Goal: Transaction & Acquisition: Purchase product/service

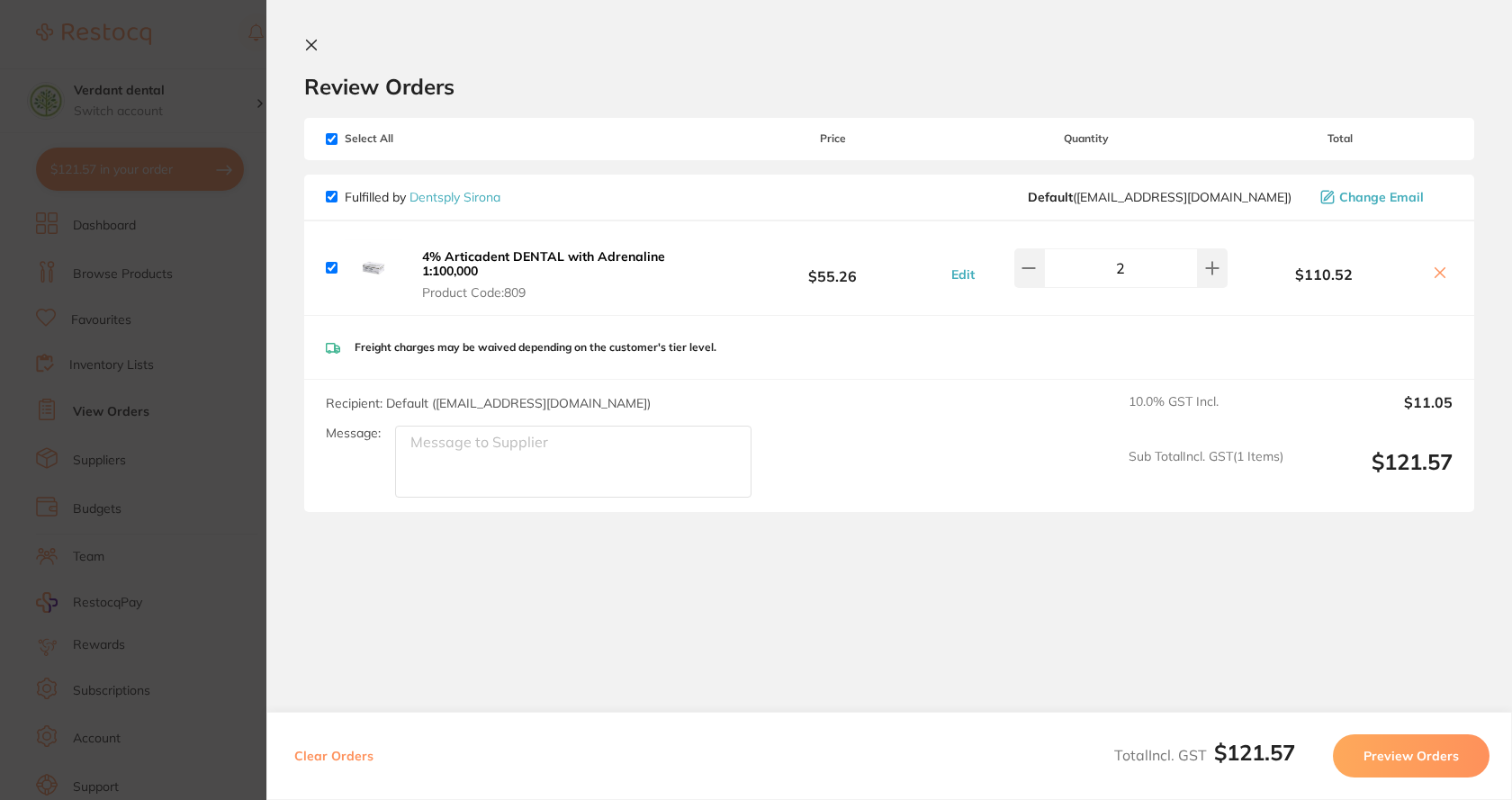
click at [315, 37] on section "Review Orders Your orders are being processed and we will notify you once we ha…" at bounding box center [889, 395] width 1246 height 790
click at [314, 53] on button at bounding box center [315, 46] width 22 height 17
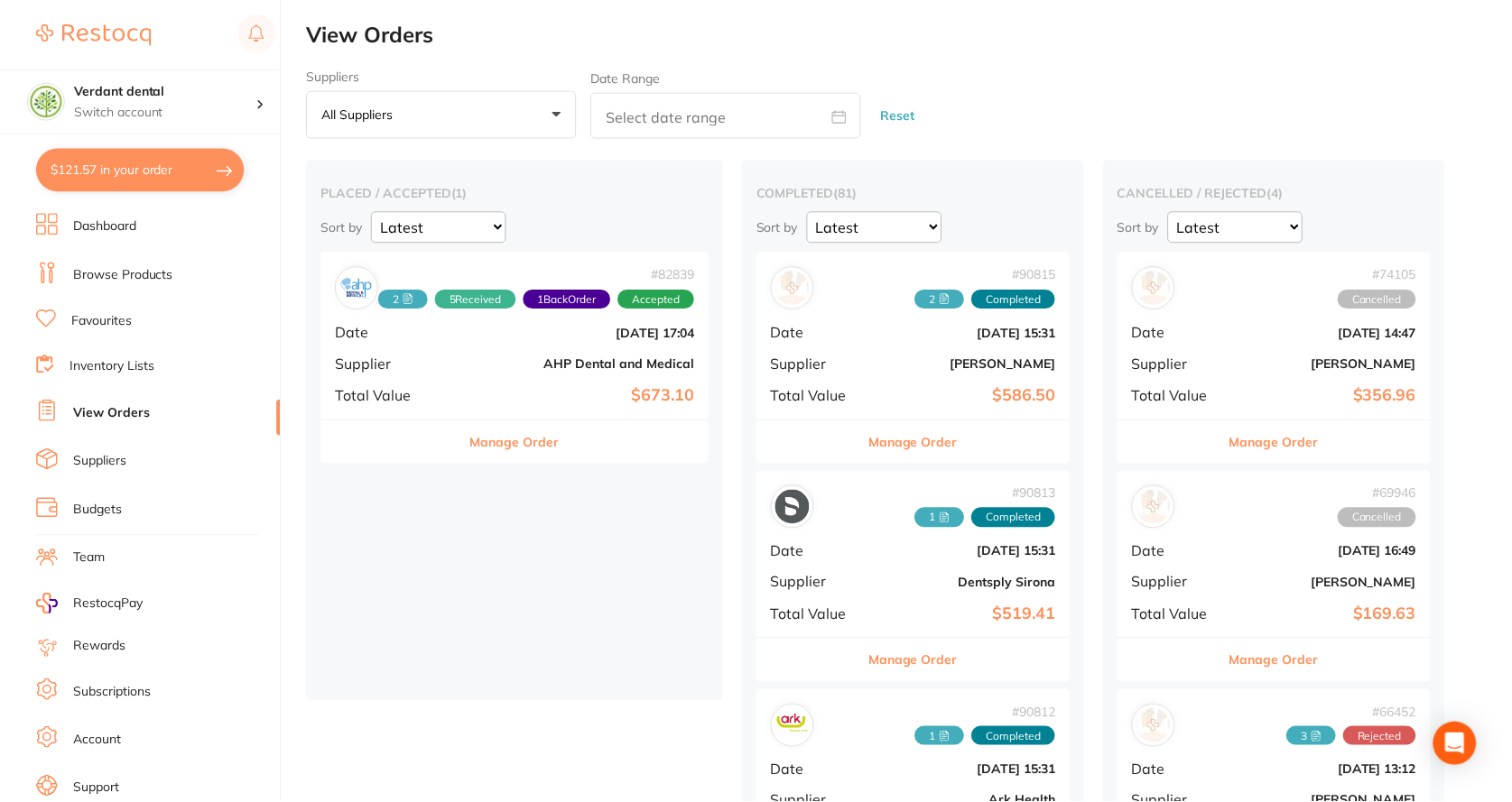
scroll to position [1, 0]
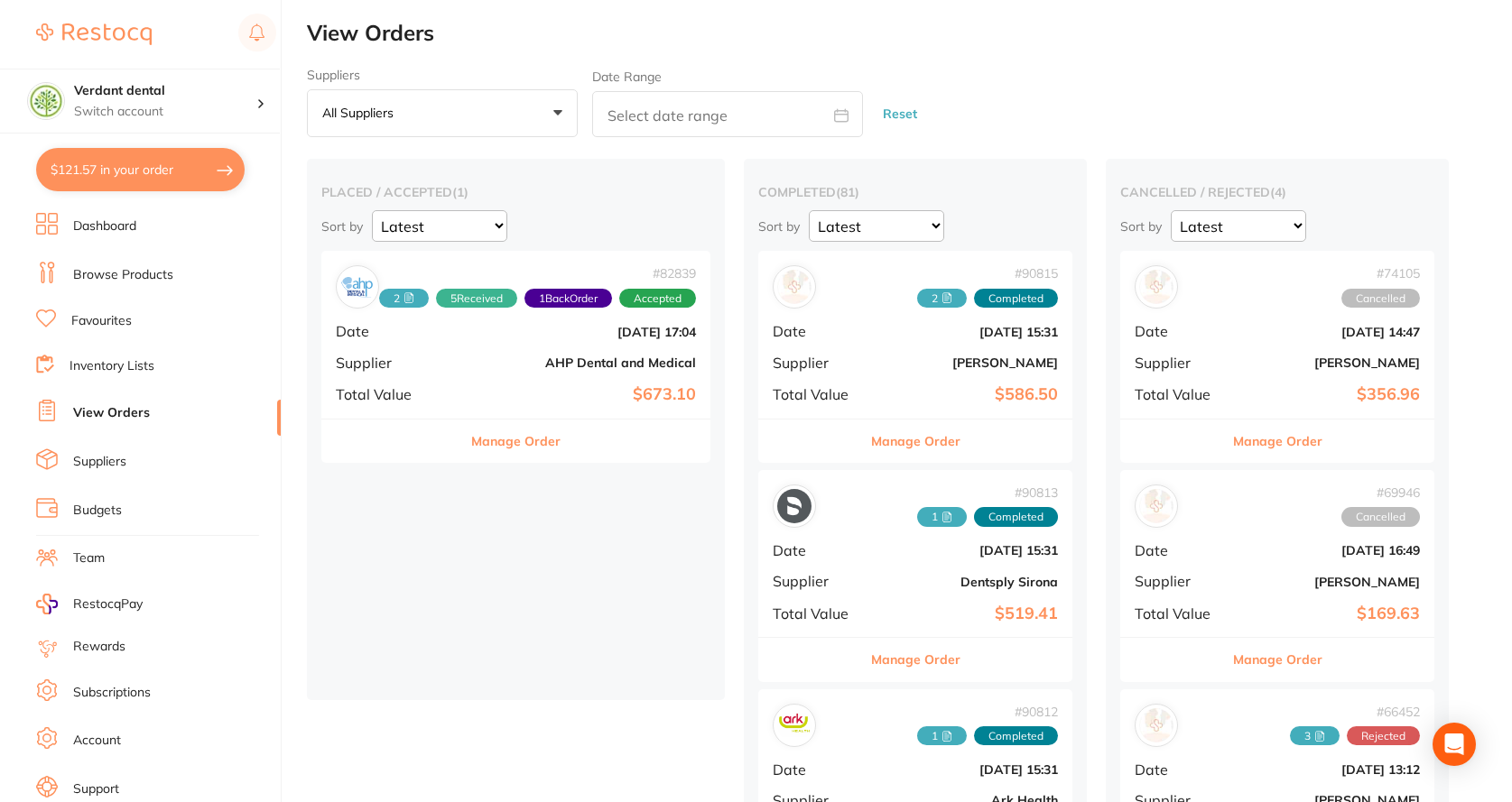
click at [142, 272] on link "Browse Products" at bounding box center [123, 275] width 100 height 18
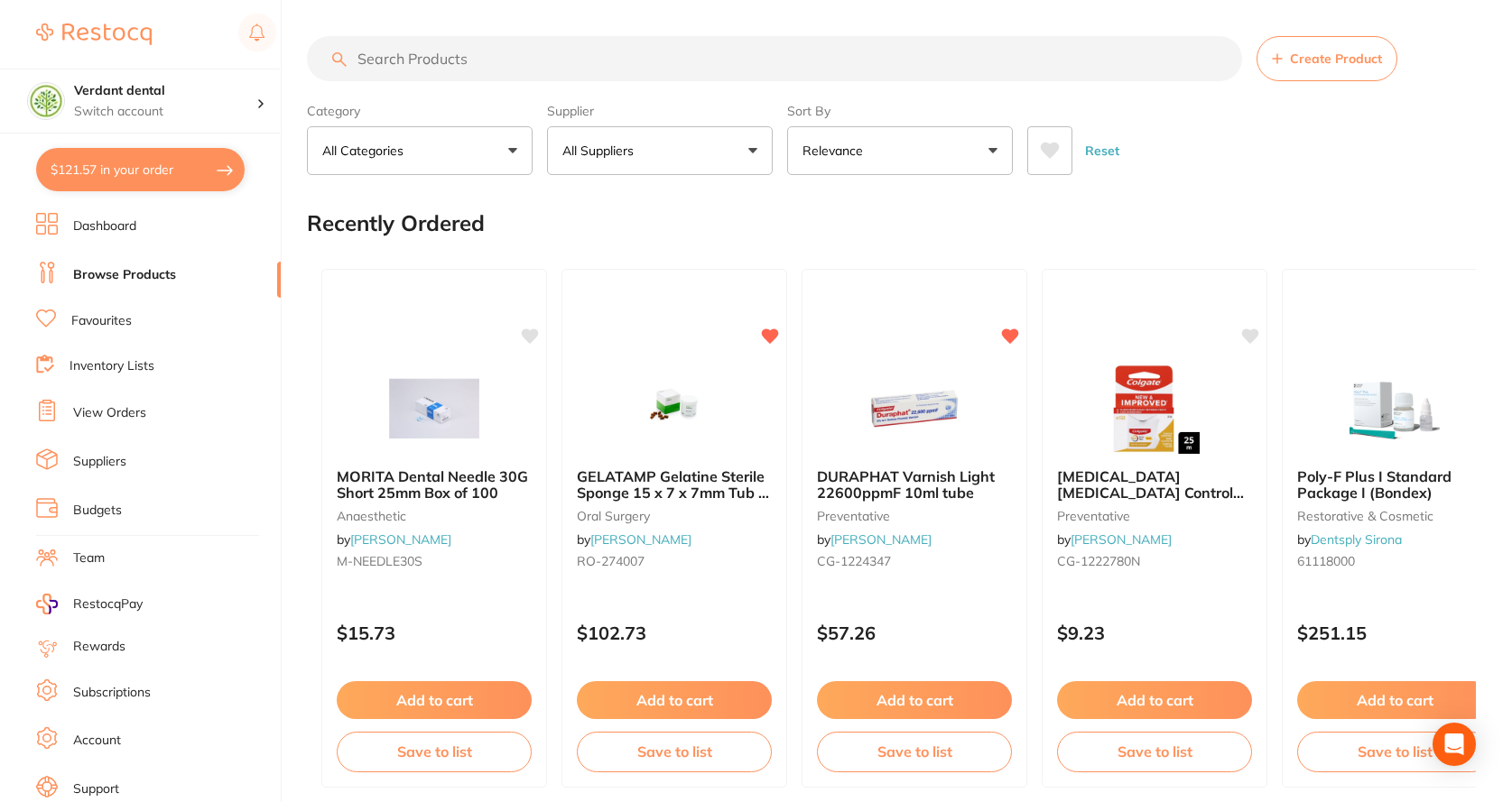
click at [400, 51] on input "search" at bounding box center [774, 59] width 935 height 45
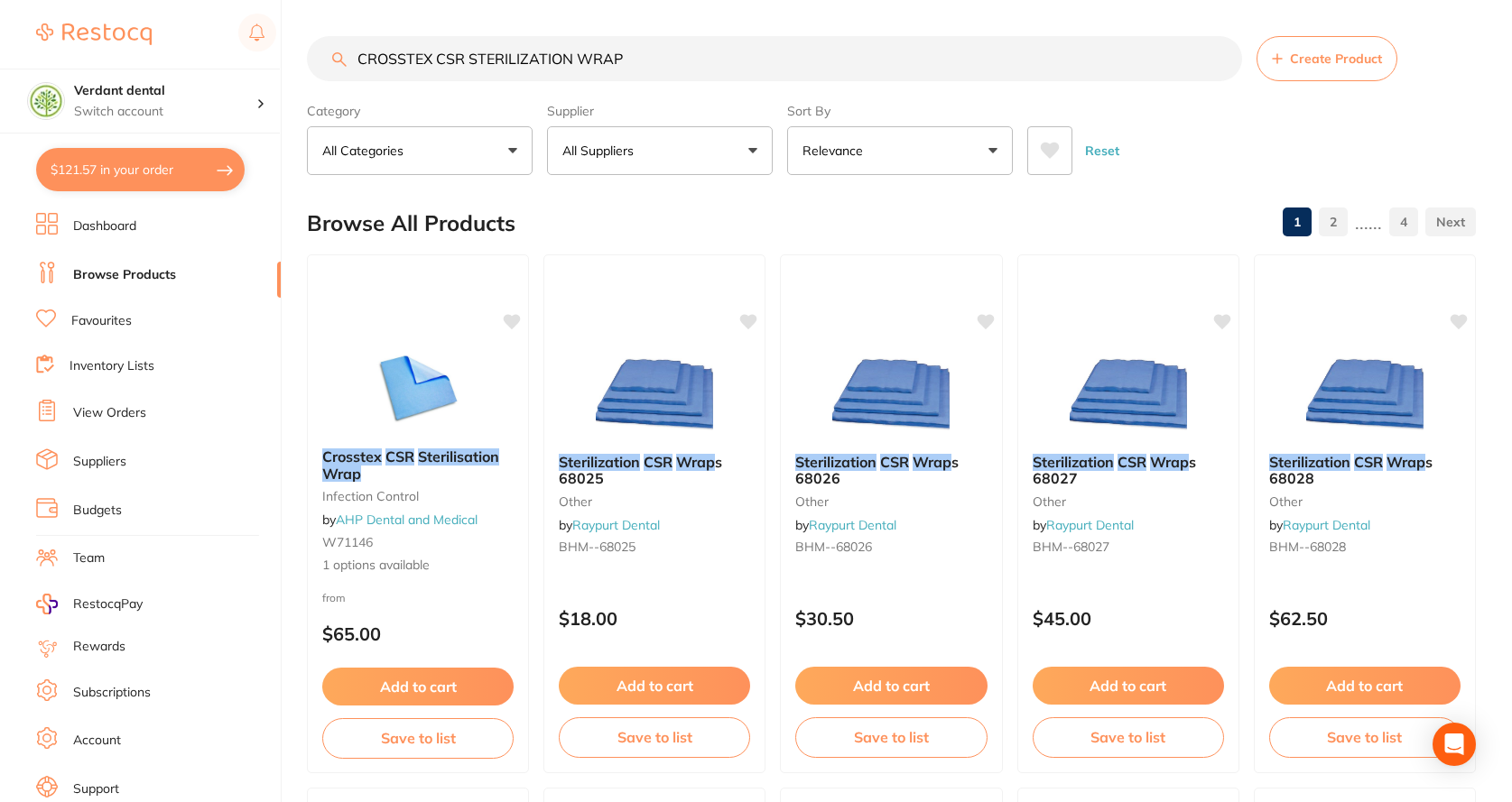
type input "CROSSTEX CSR STERILIZATION WRAP"
click at [1001, 163] on button "Relevance" at bounding box center [900, 151] width 225 height 49
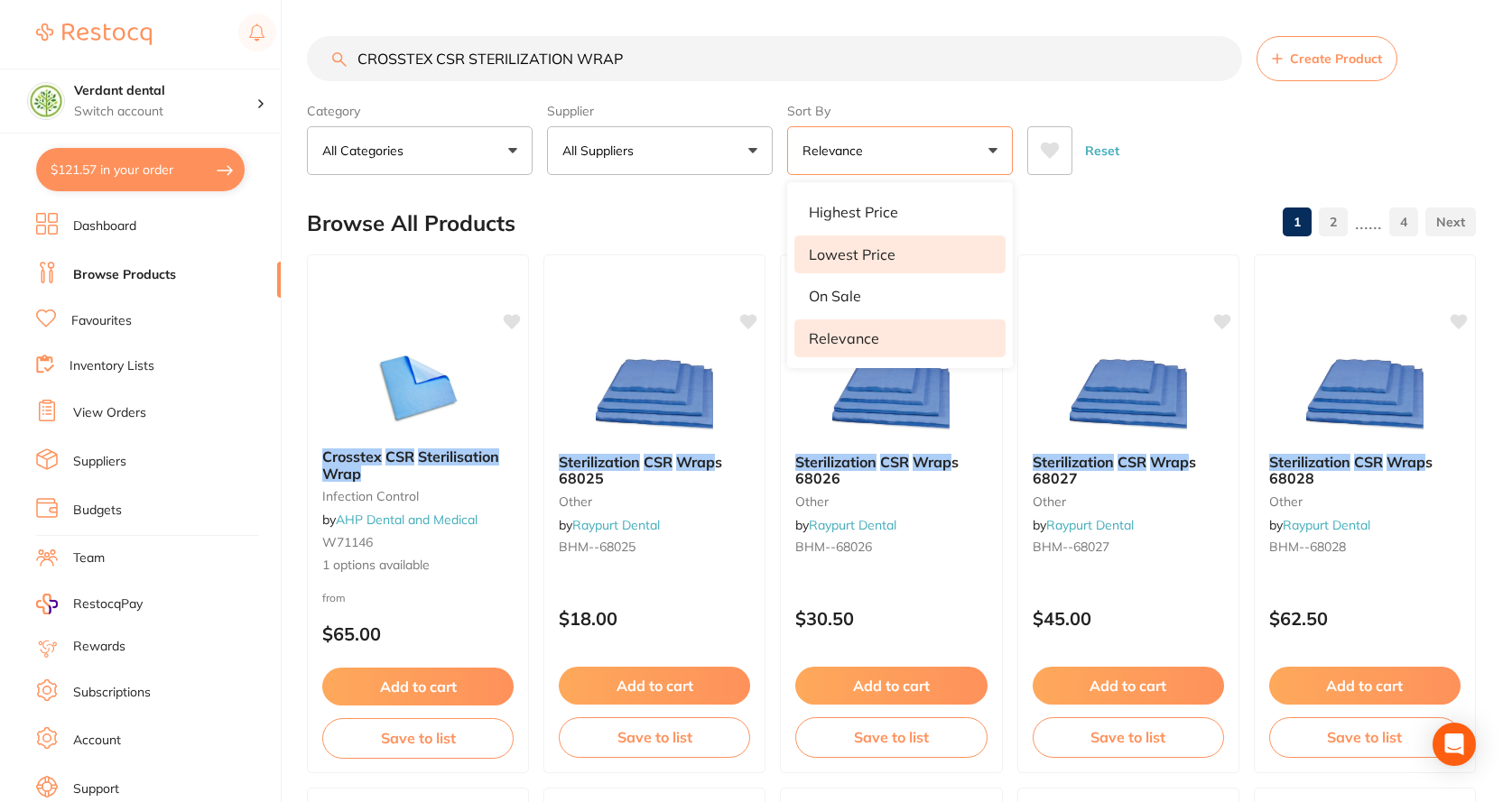
click at [939, 251] on li "Lowest Price" at bounding box center [900, 254] width 211 height 38
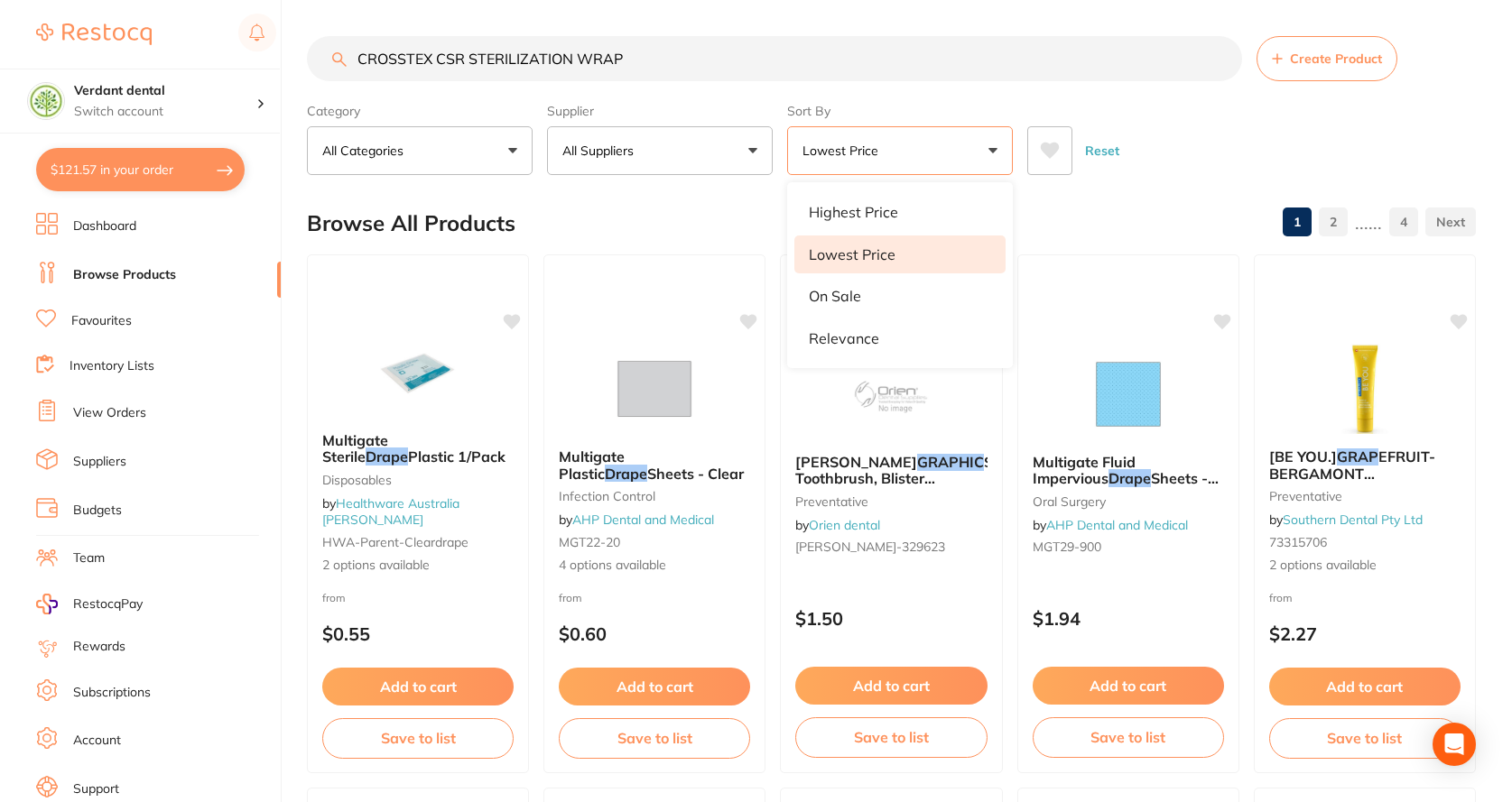
click at [1067, 214] on div "Browse All Products 1 2 ...... 4" at bounding box center [891, 223] width 1169 height 61
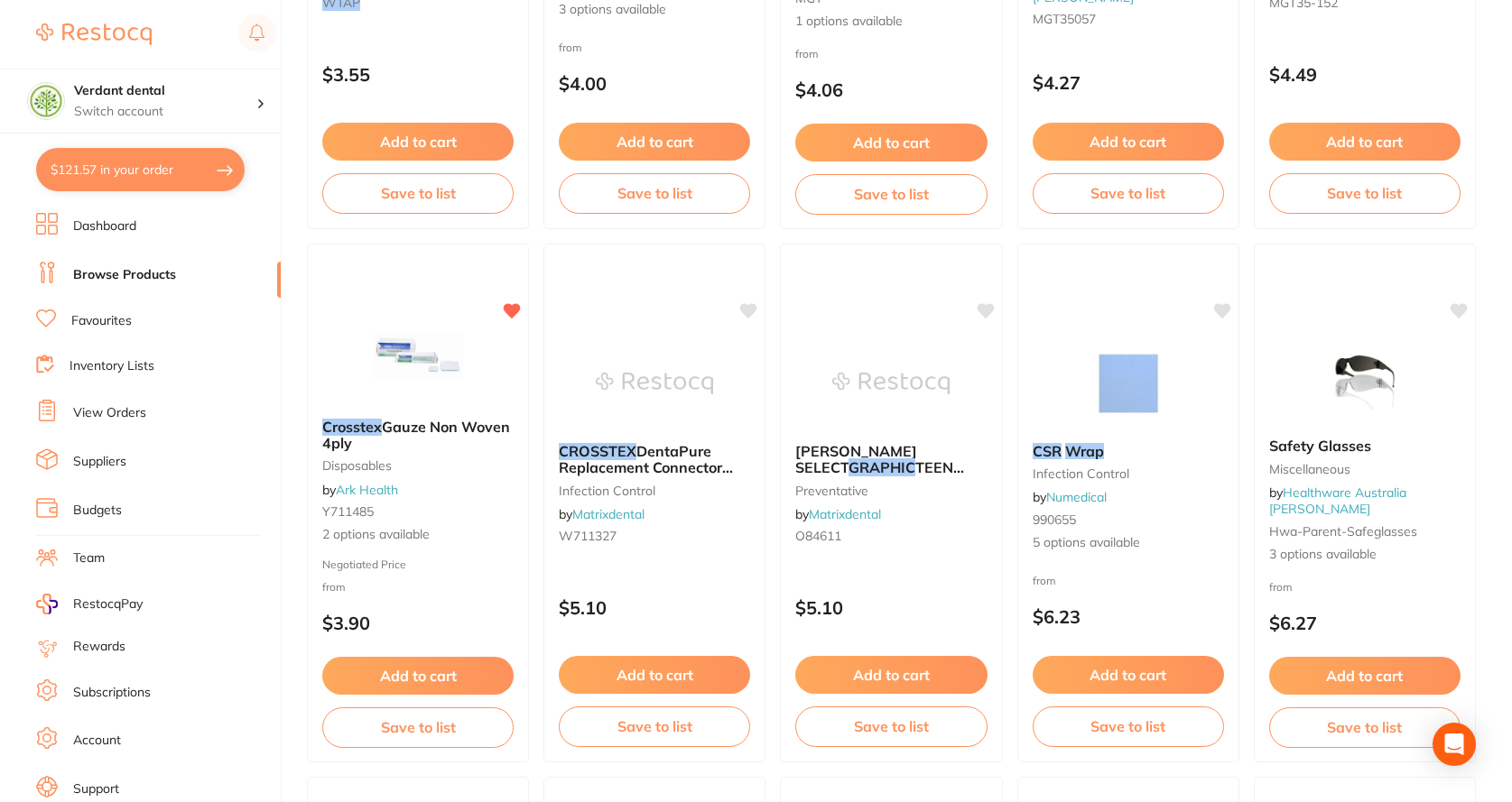
scroll to position [1083, 0]
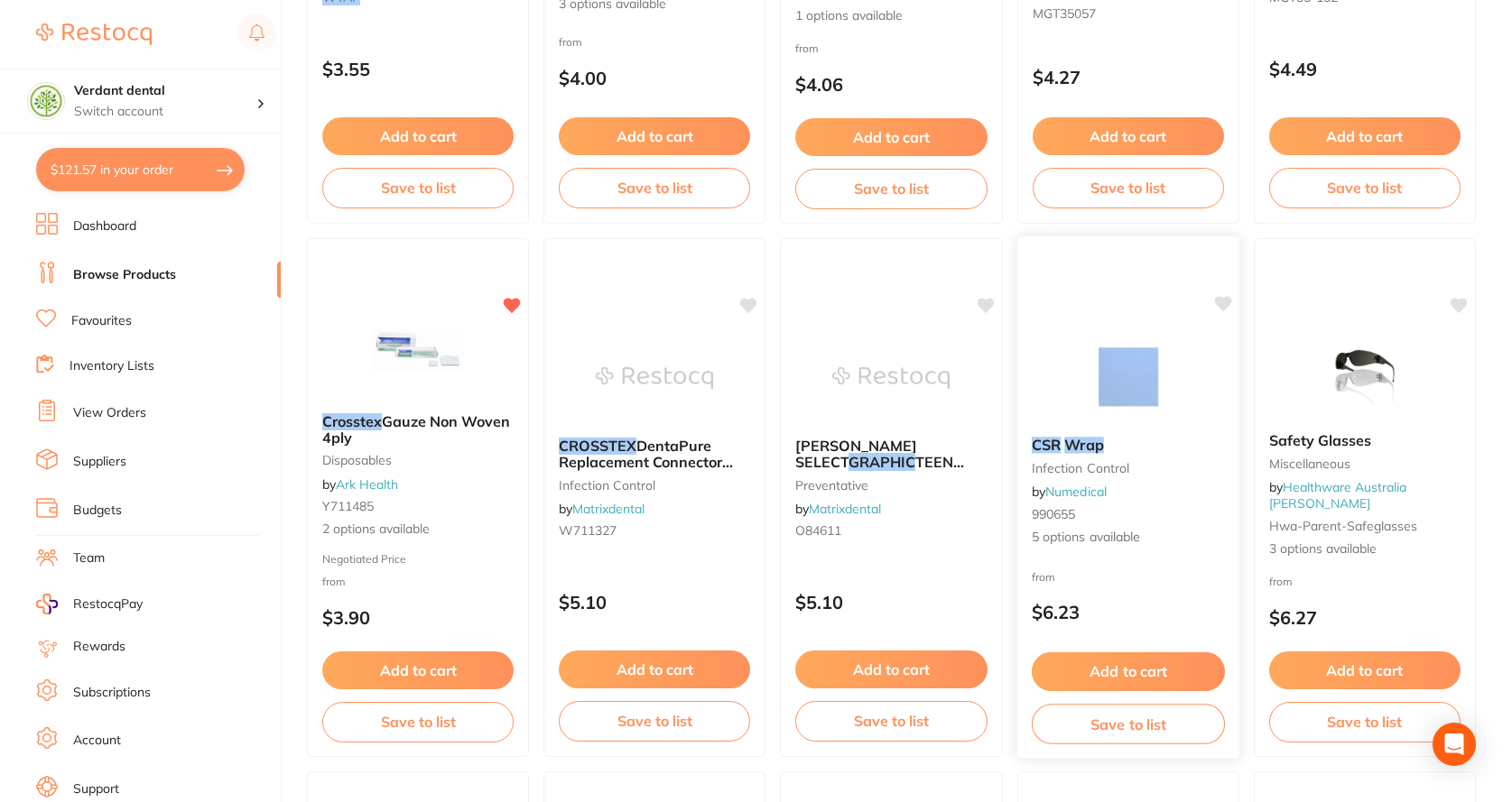
click at [1138, 399] on img at bounding box center [1128, 377] width 118 height 91
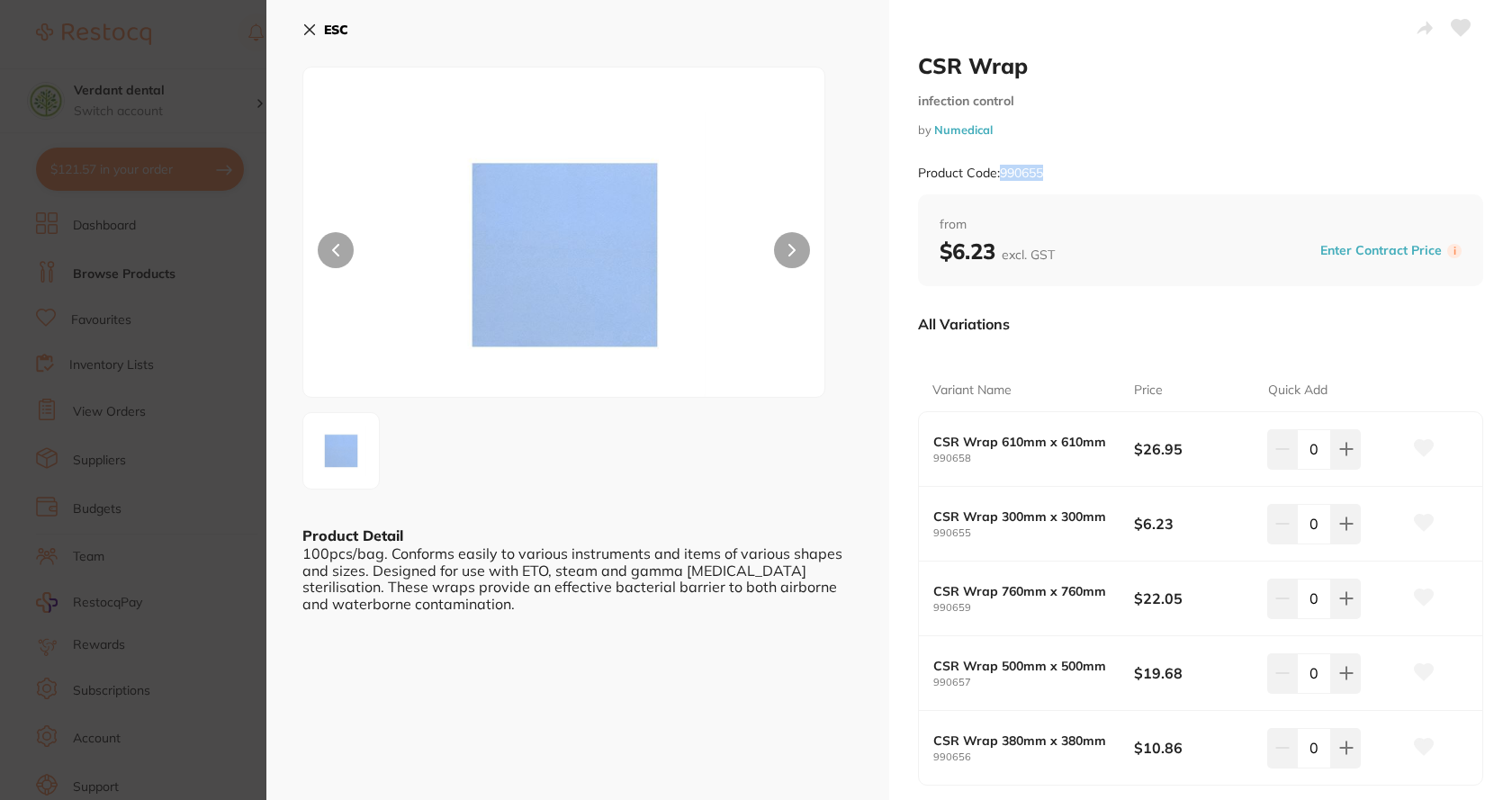
drag, startPoint x: 1043, startPoint y: 167, endPoint x: 1002, endPoint y: 168, distance: 41.0
click at [1002, 168] on small "Product Code: 990655" at bounding box center [980, 173] width 125 height 15
copy small "990655"
click at [312, 24] on icon at bounding box center [310, 30] width 14 height 14
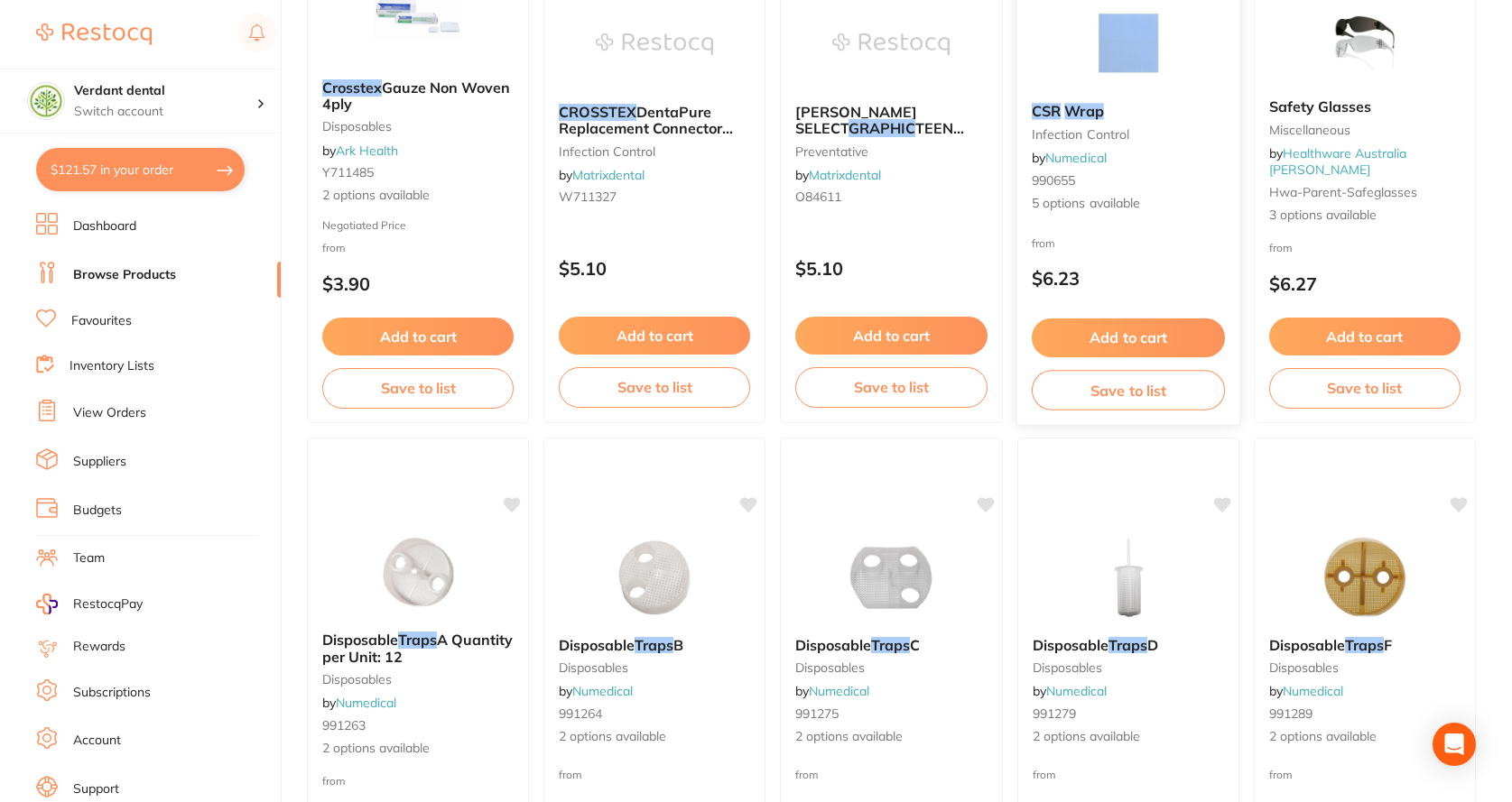
scroll to position [1173, 0]
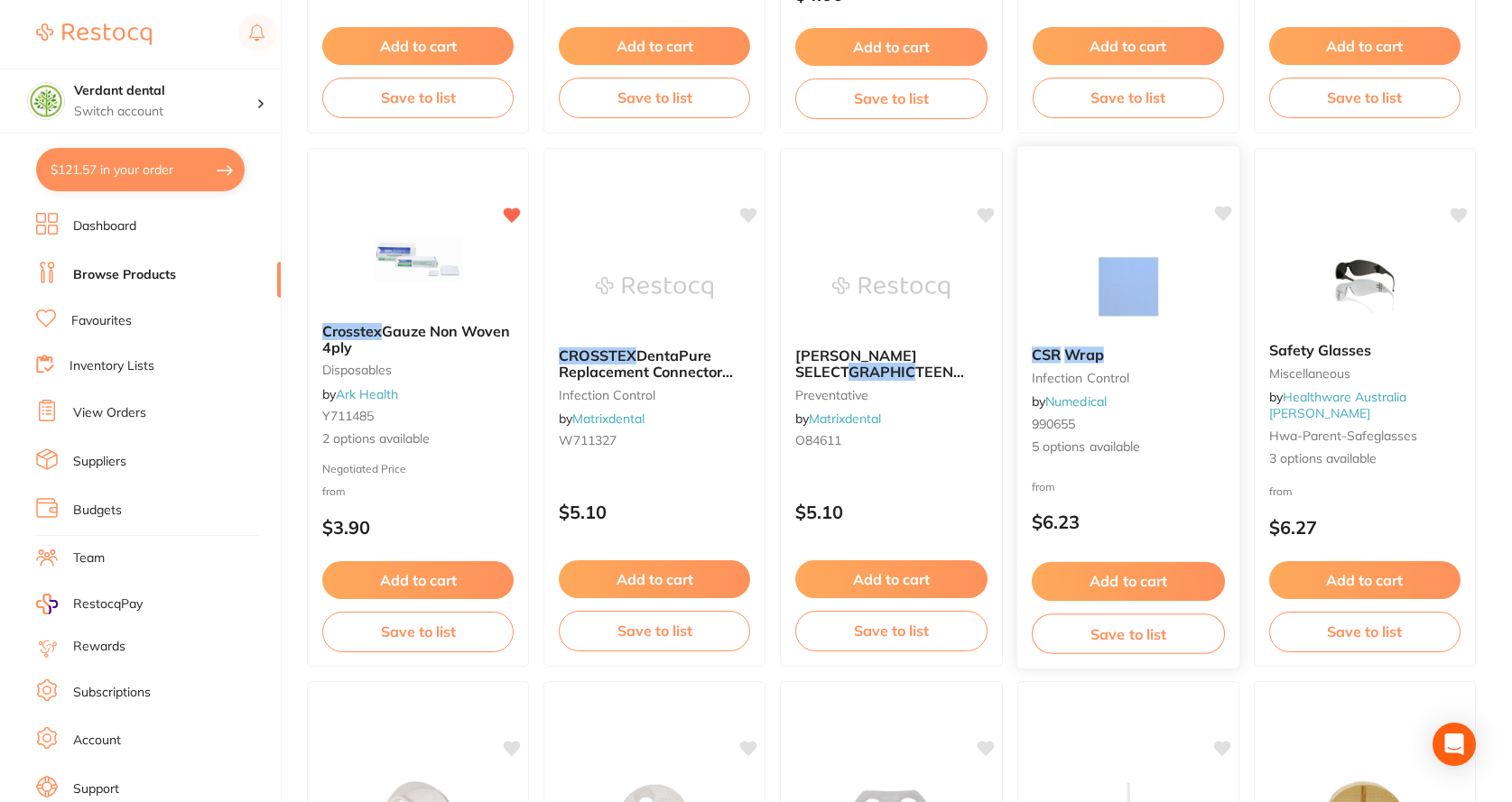
click at [1138, 312] on img at bounding box center [1128, 286] width 118 height 91
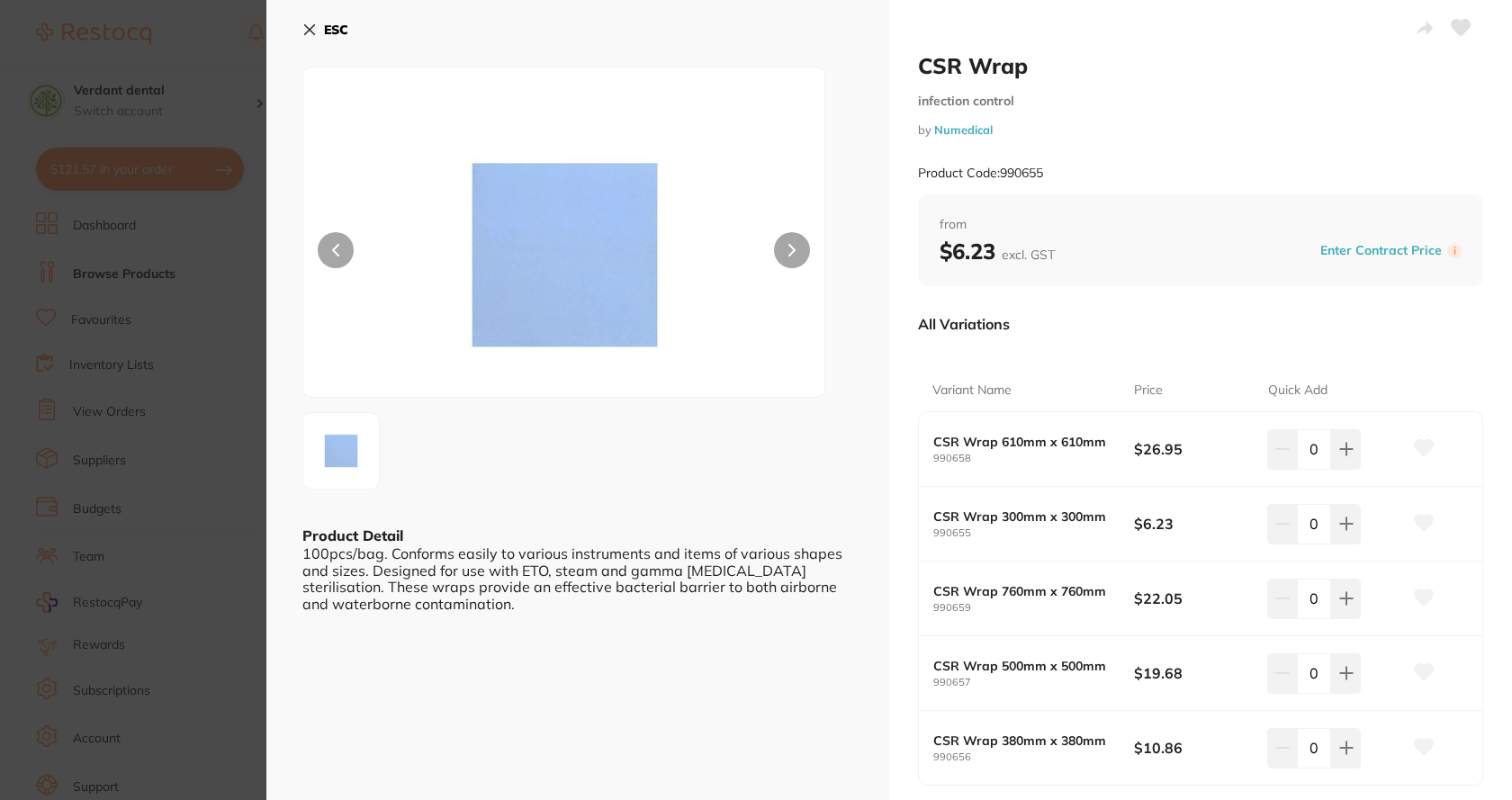
click at [308, 24] on icon at bounding box center [310, 30] width 14 height 14
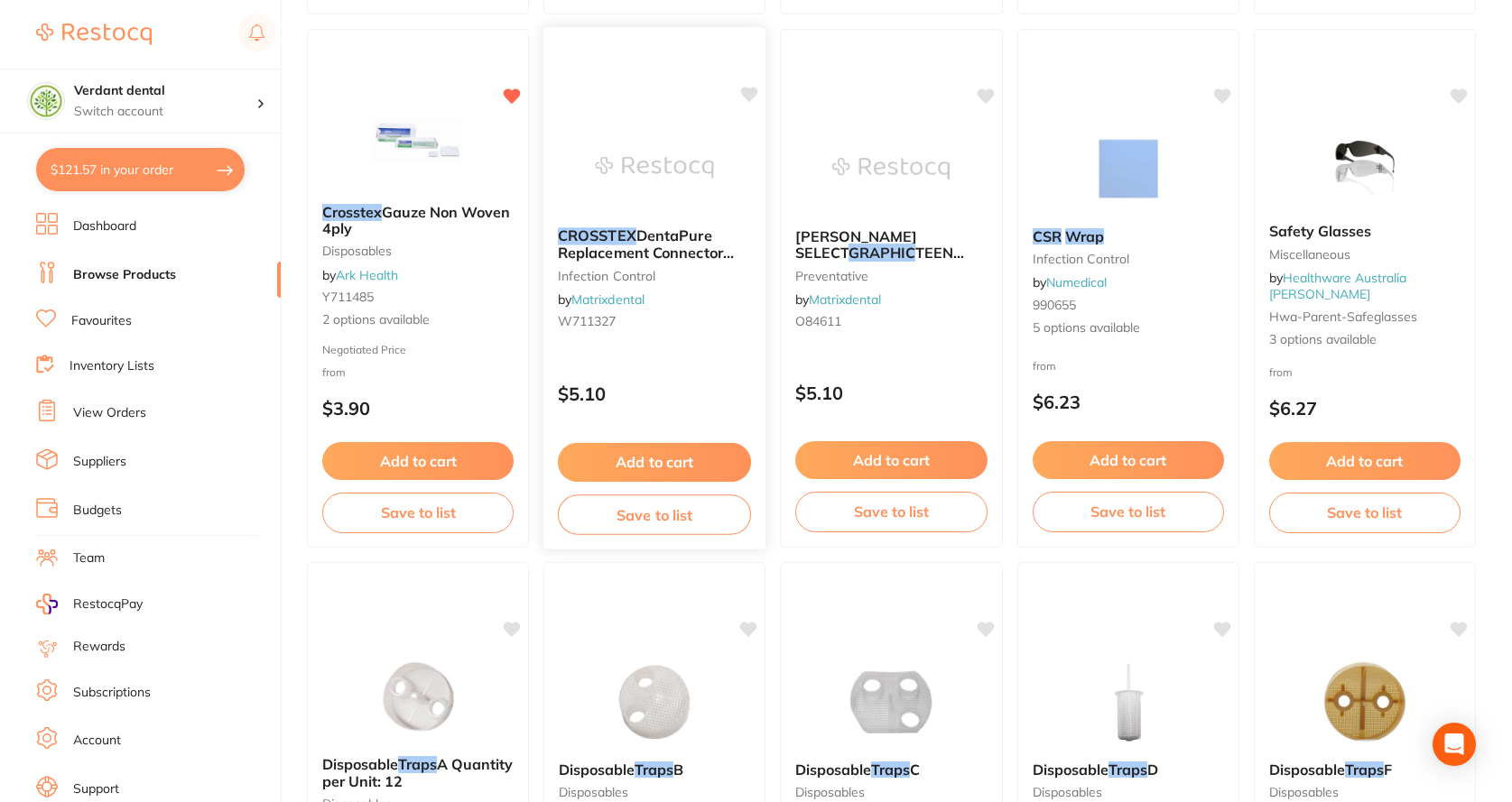
scroll to position [1534, 0]
